Goal: Information Seeking & Learning: Check status

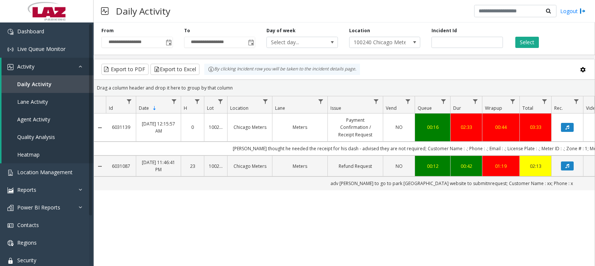
click at [351, 223] on div "6031139 [DATE] 12:15:57 AM 0 100240 Chicago Meters Meters Payment Confirmation …" at bounding box center [344, 259] width 500 height 292
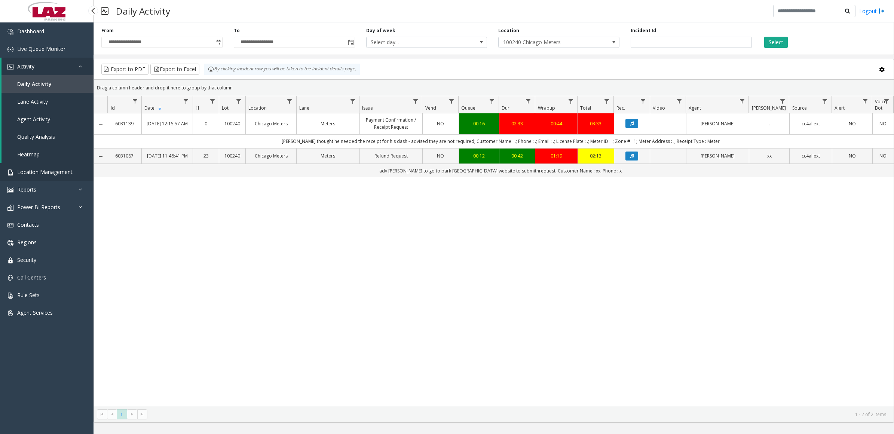
click at [32, 174] on span "Location Management" at bounding box center [44, 171] width 55 height 7
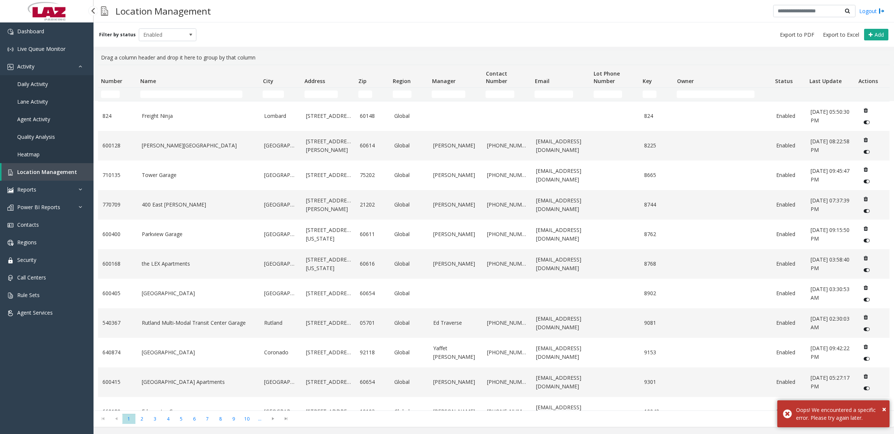
click at [33, 79] on link "Daily Activity" at bounding box center [47, 84] width 94 height 18
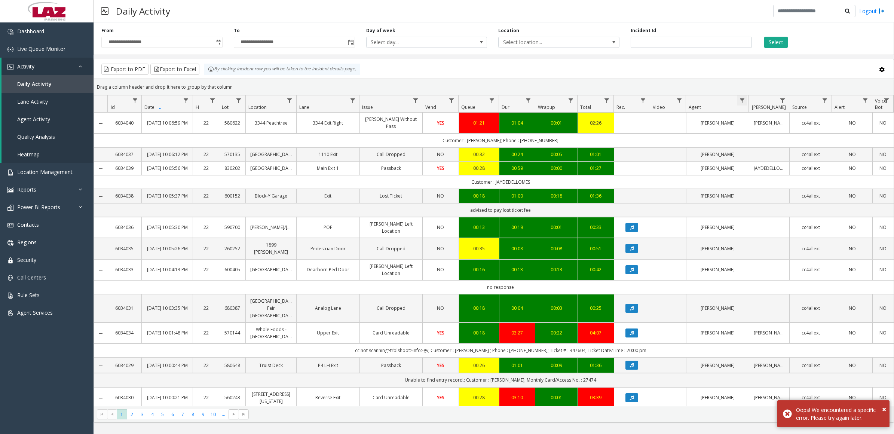
click at [594, 99] on span "Data table" at bounding box center [742, 101] width 6 height 6
click at [594, 125] on kendo-grid-filter-menu-input-wrapper "Contains" at bounding box center [774, 125] width 64 height 28
click at [594, 133] on input "Agent Filter" at bounding box center [774, 133] width 64 height 13
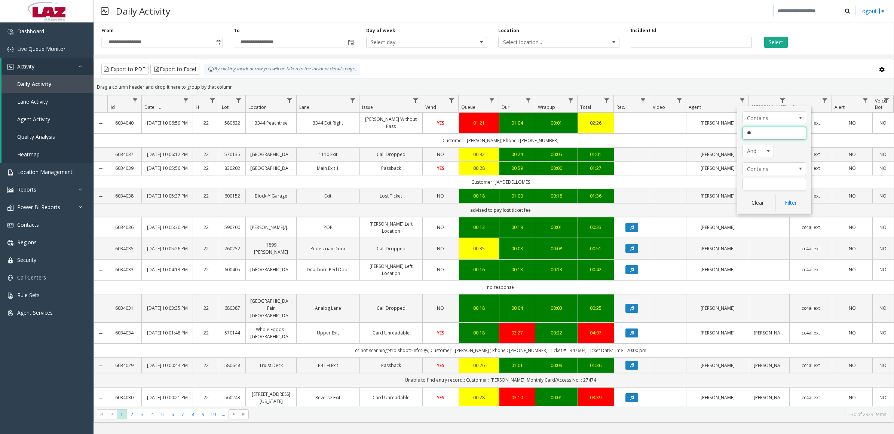
type input "***"
click button "Filter" at bounding box center [790, 203] width 31 height 16
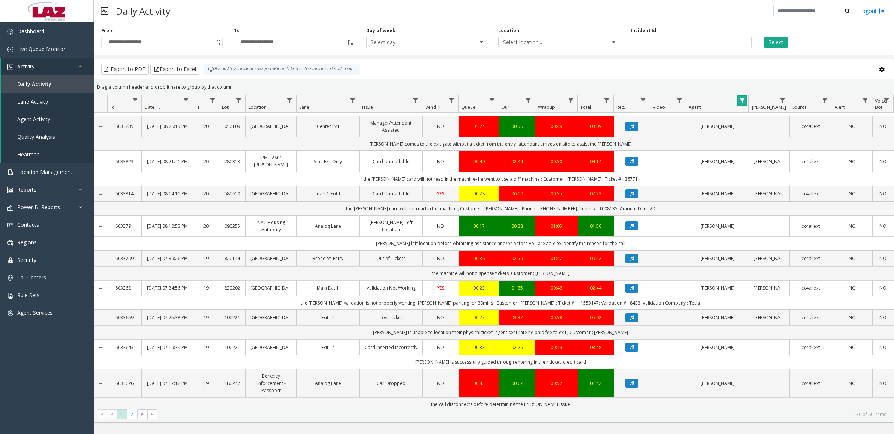
scroll to position [788, 0]
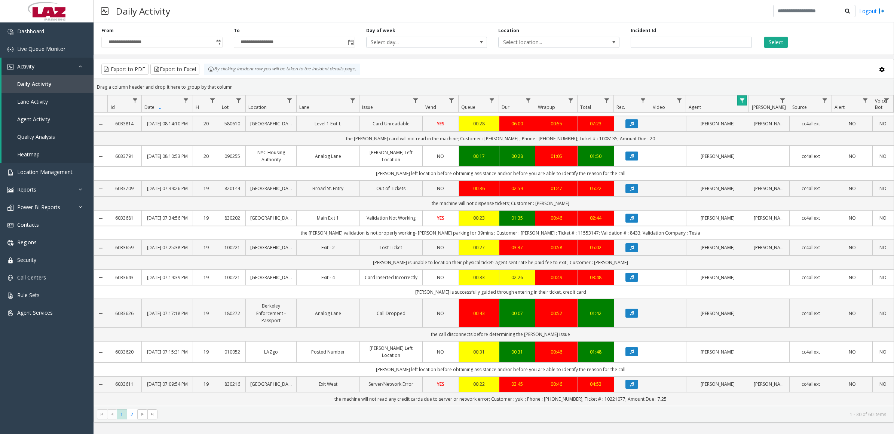
click at [594, 98] on span "Data table" at bounding box center [742, 101] width 6 height 6
click at [594, 208] on button "Clear" at bounding box center [757, 203] width 31 height 16
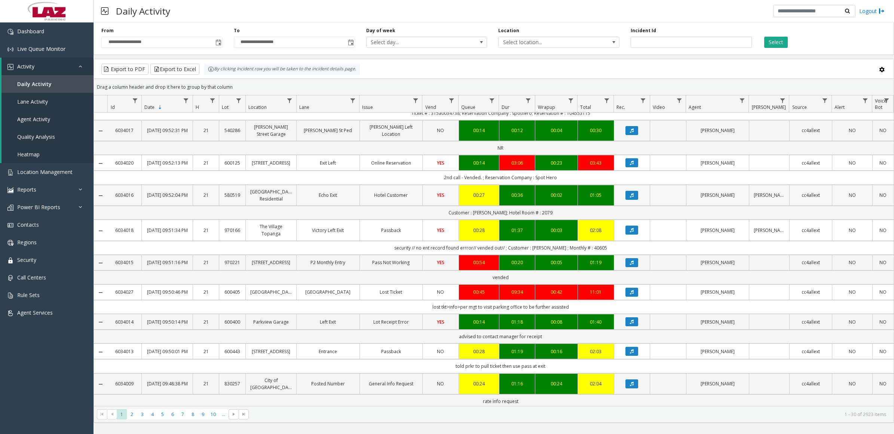
scroll to position [697, 0]
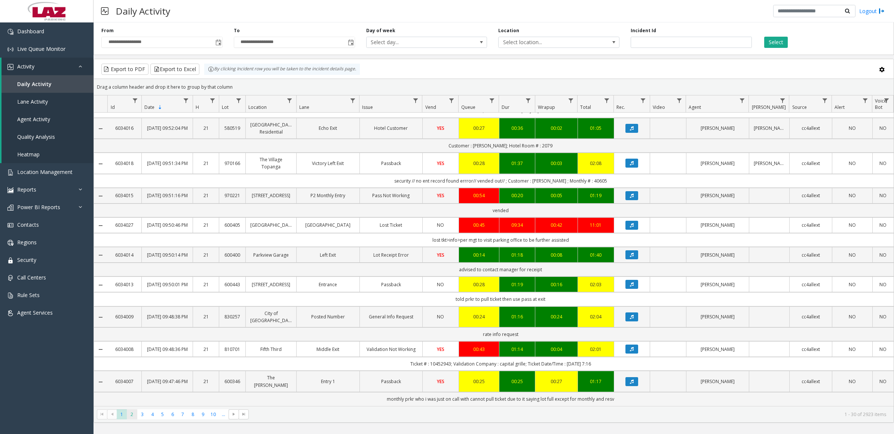
click at [129, 265] on span "2" at bounding box center [132, 414] width 10 height 10
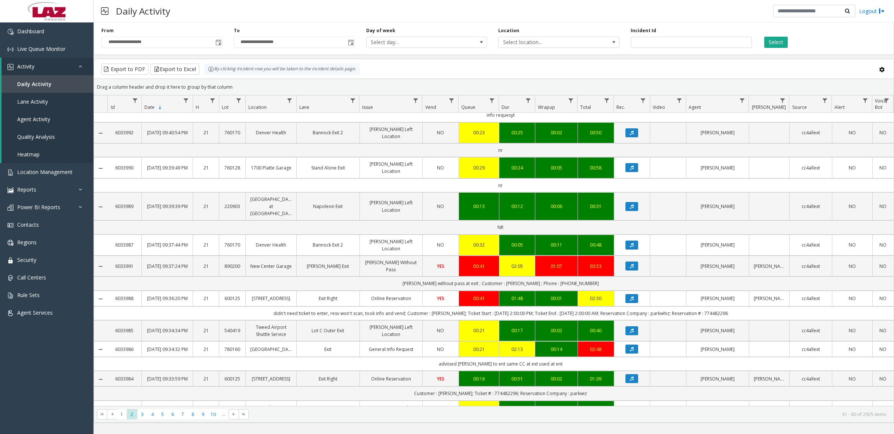
scroll to position [725, 0]
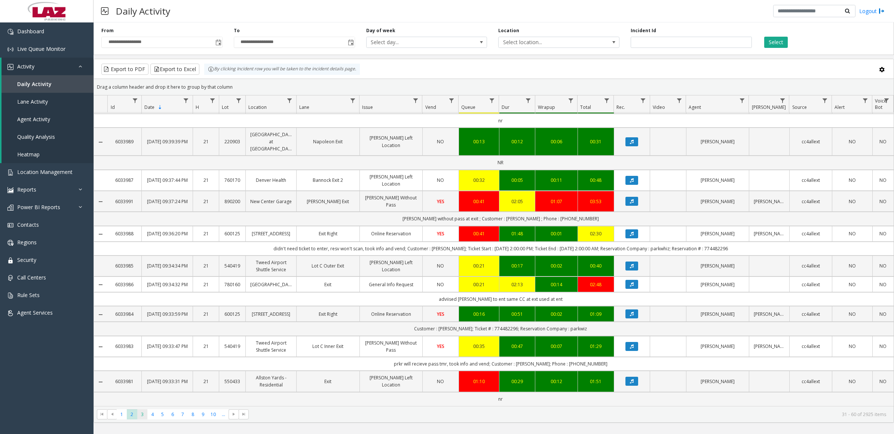
click at [141, 265] on span "3" at bounding box center [142, 414] width 10 height 10
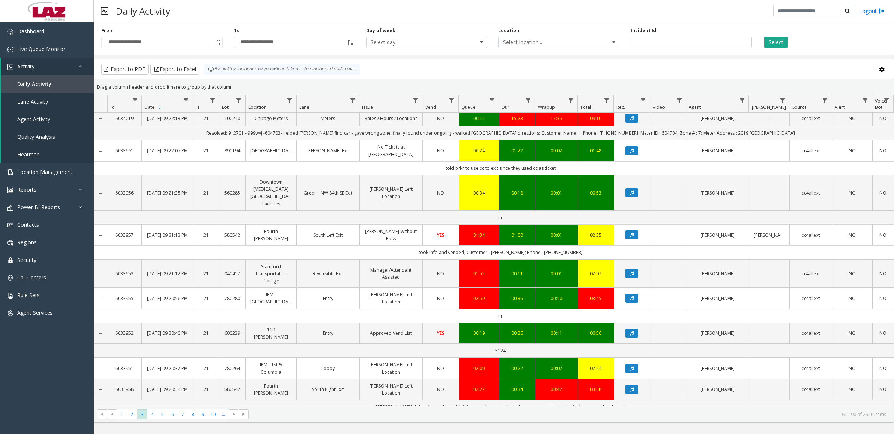
scroll to position [690, 0]
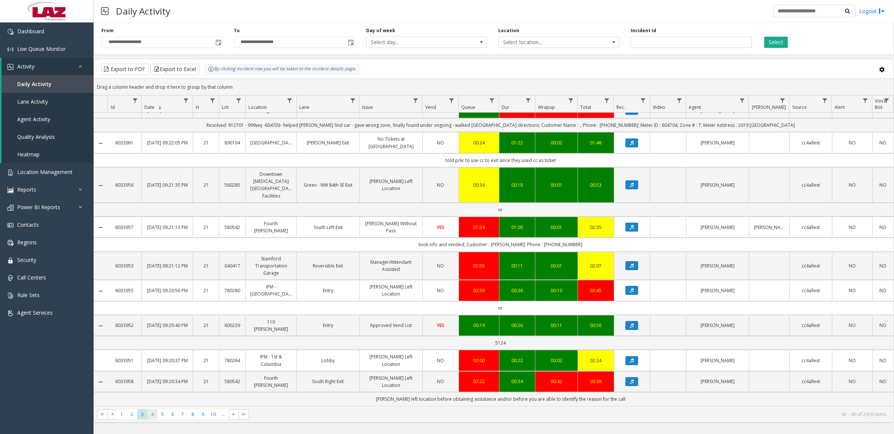
click at [153, 265] on span "4" at bounding box center [152, 414] width 10 height 10
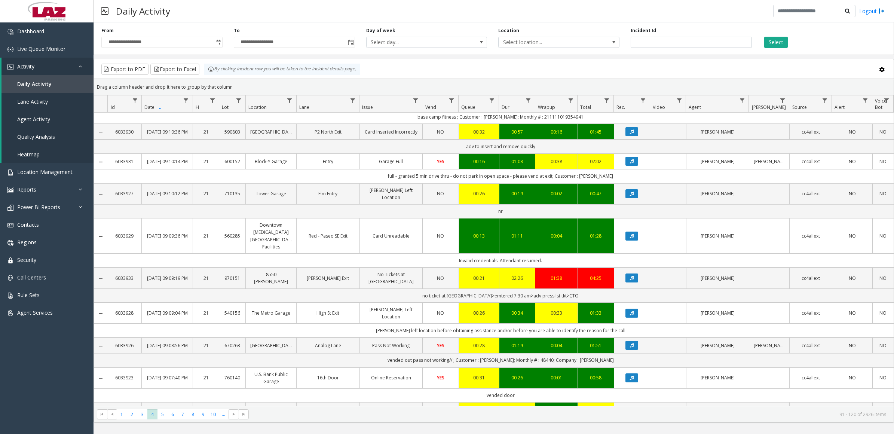
scroll to position [739, 0]
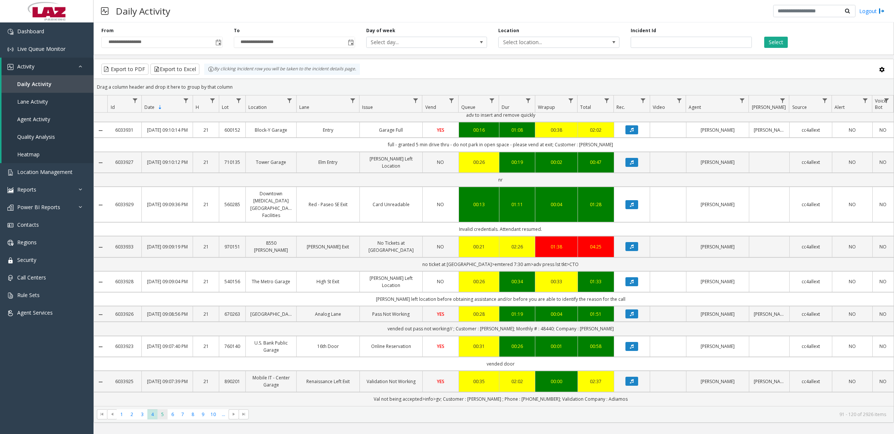
click at [163, 265] on span "5" at bounding box center [162, 414] width 10 height 10
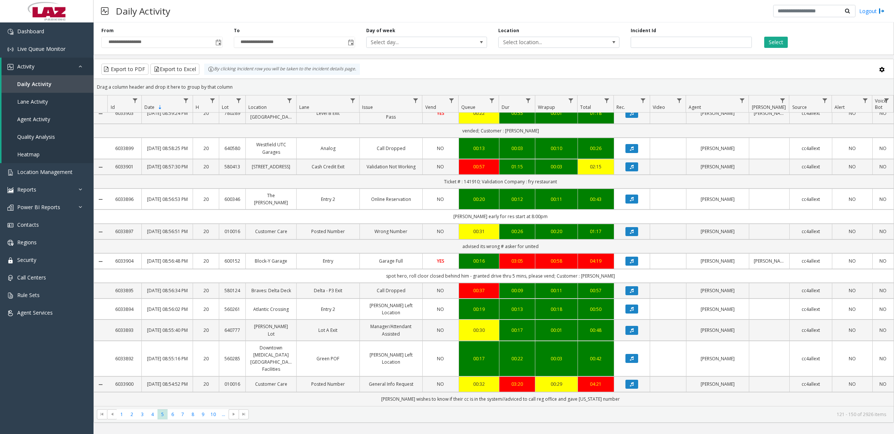
scroll to position [627, 0]
click at [174, 265] on span "6" at bounding box center [173, 414] width 10 height 10
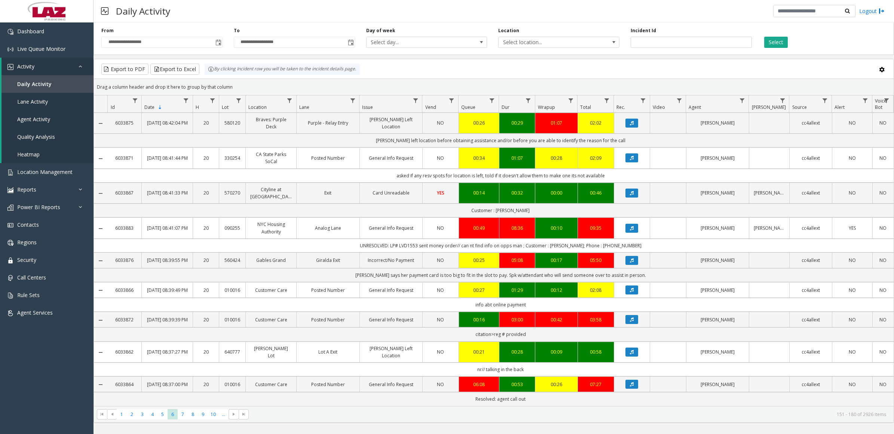
scroll to position [704, 0]
click at [181, 265] on span "7" at bounding box center [183, 414] width 10 height 10
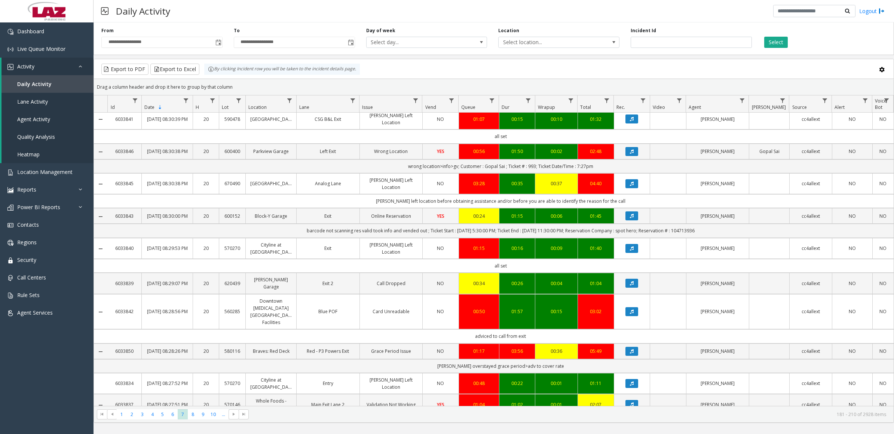
scroll to position [655, 0]
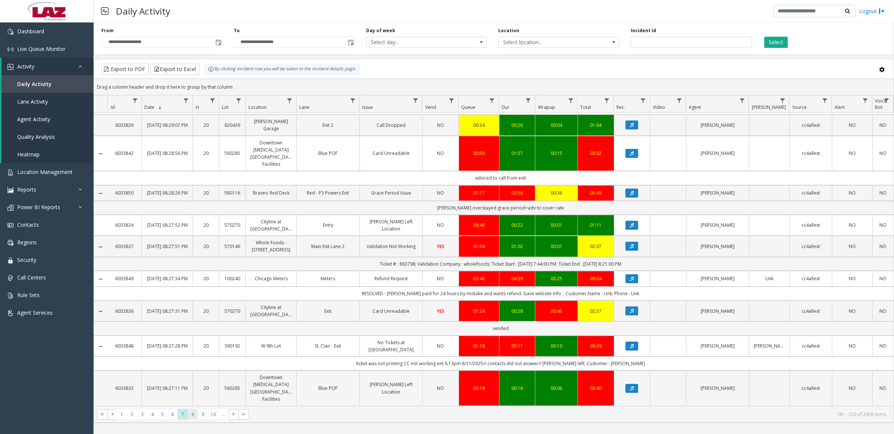
click at [192, 265] on span "8" at bounding box center [193, 414] width 10 height 10
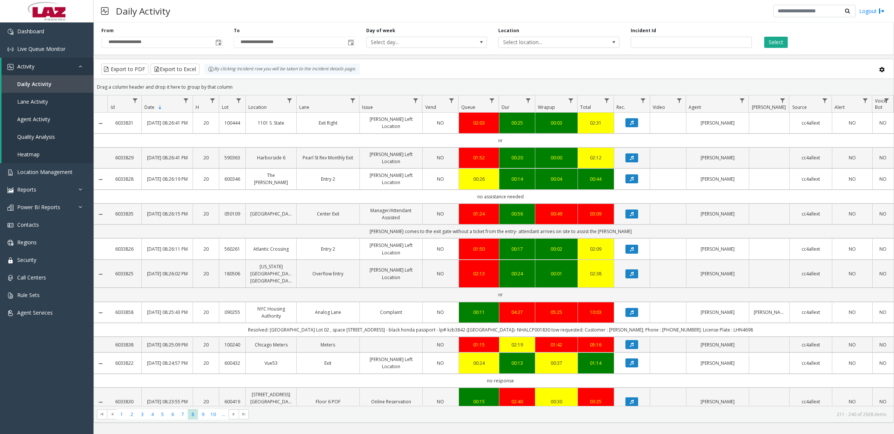
scroll to position [94, 0]
